Goal: Transaction & Acquisition: Purchase product/service

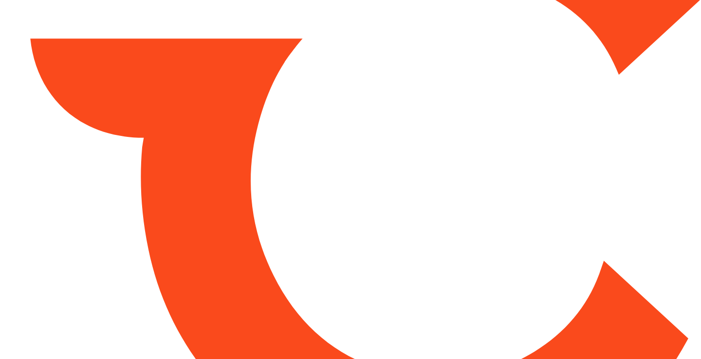
type input "*******"
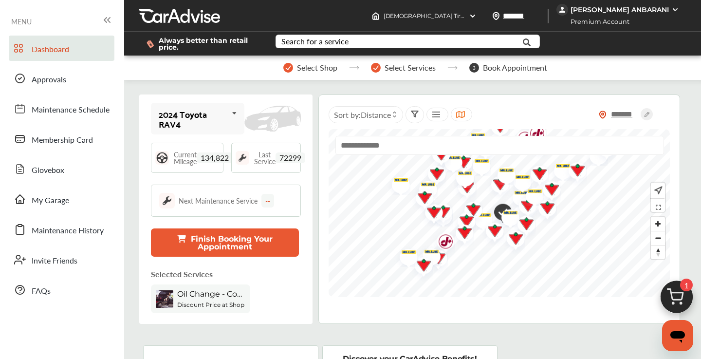
click at [673, 294] on img at bounding box center [676, 299] width 47 height 47
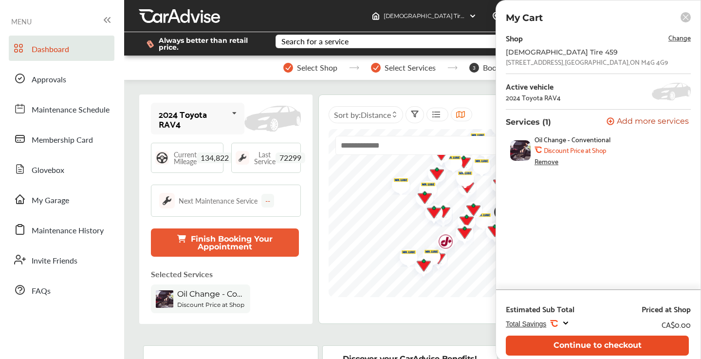
click at [609, 344] on button "Continue to checkout" at bounding box center [597, 345] width 183 height 20
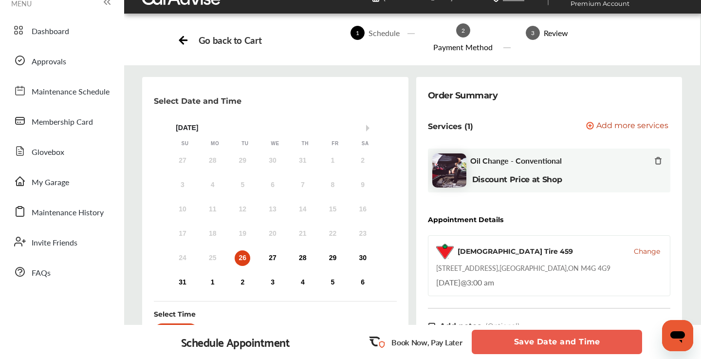
scroll to position [150, 0]
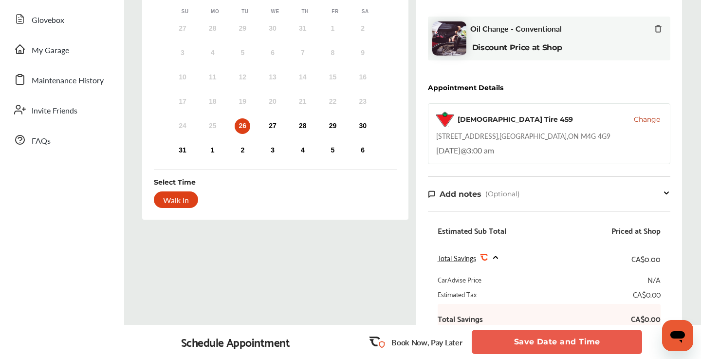
click at [550, 342] on button "Save Date and Time" at bounding box center [557, 342] width 170 height 24
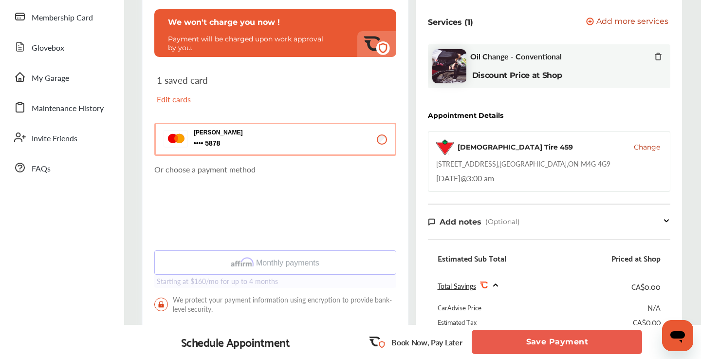
scroll to position [135, 0]
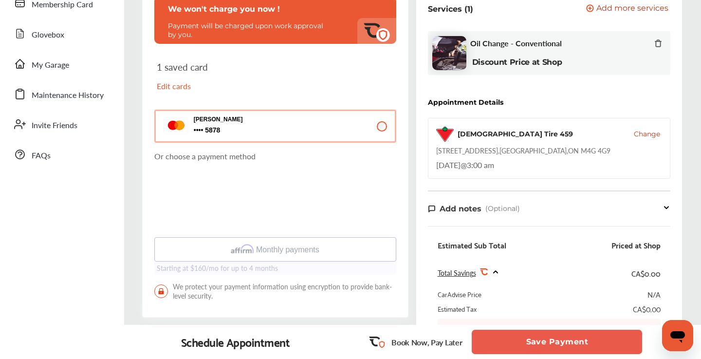
click at [513, 336] on button "Save Payment" at bounding box center [557, 342] width 170 height 24
